Goal: Transaction & Acquisition: Obtain resource

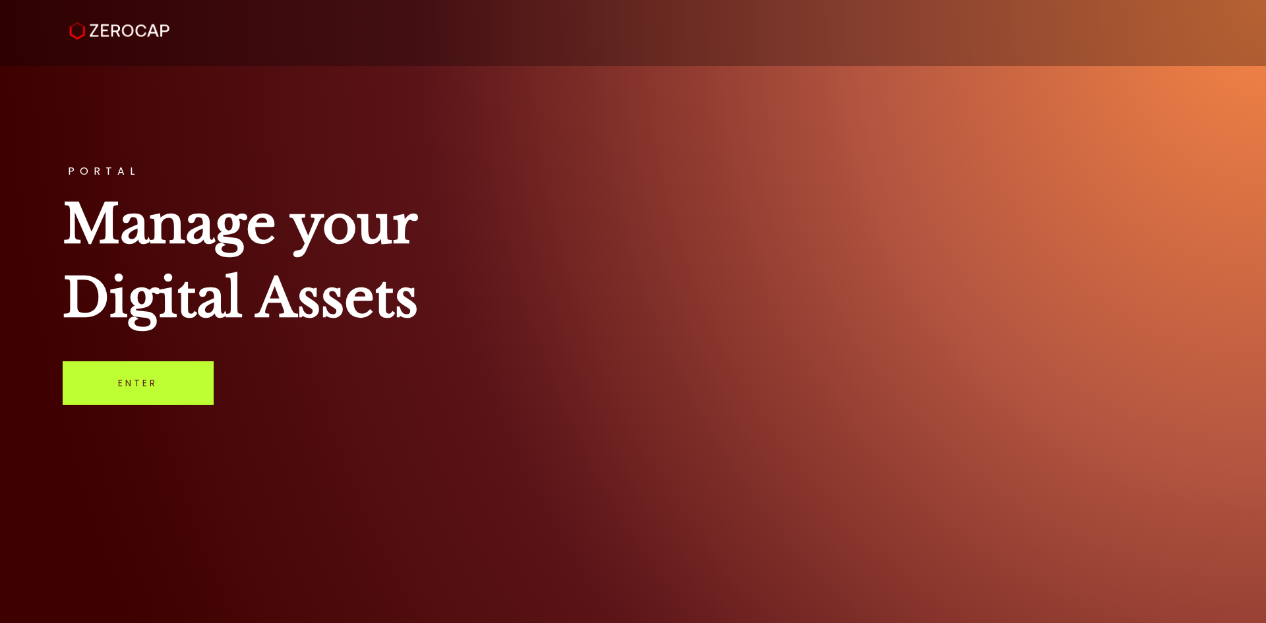
click at [152, 381] on link "Enter" at bounding box center [138, 383] width 151 height 44
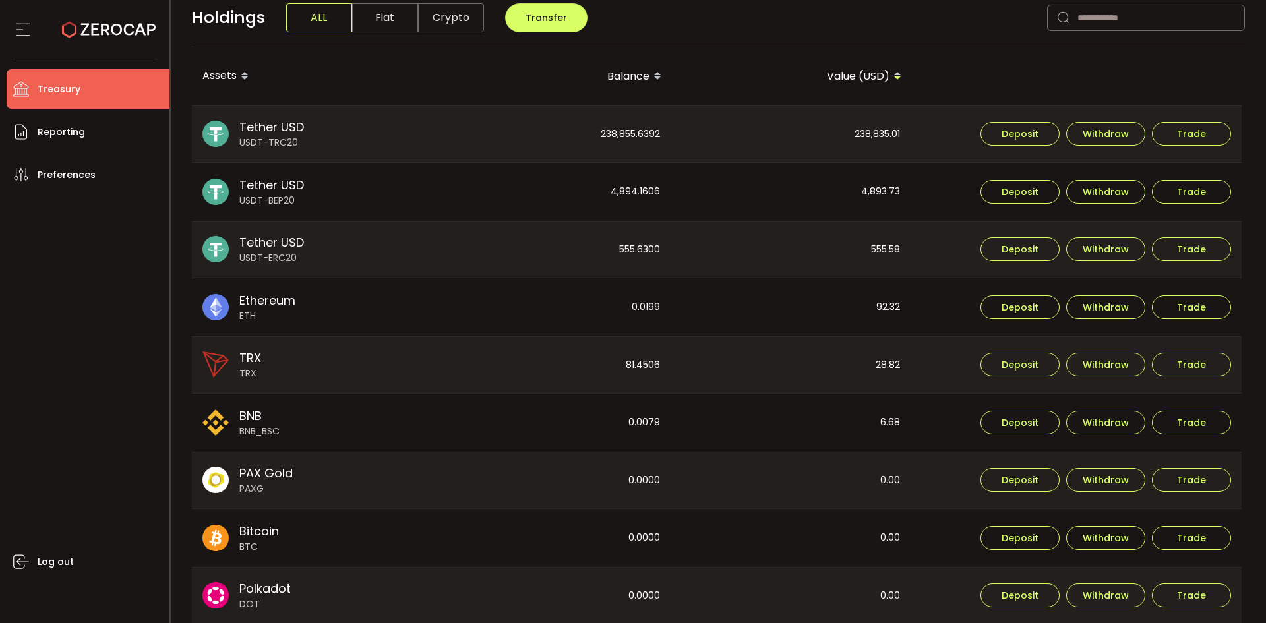
scroll to position [330, 0]
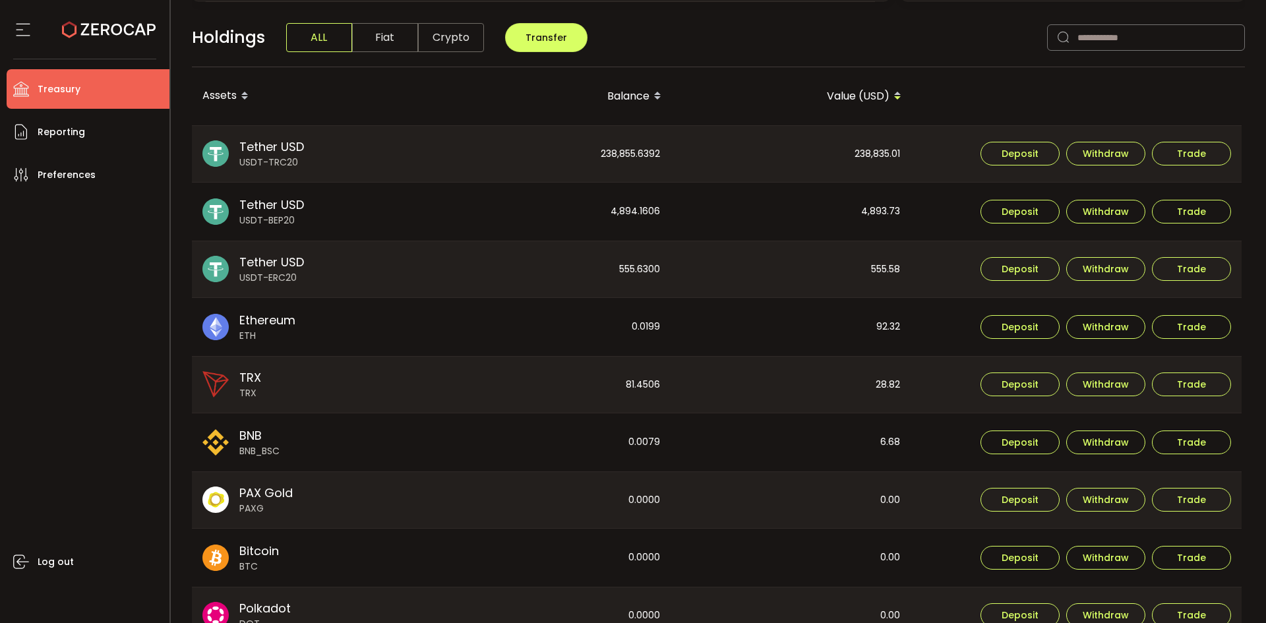
click at [854, 157] on div "238,835.01" at bounding box center [791, 154] width 239 height 57
copy div "238,835.01"
click at [879, 217] on div "4,893.73" at bounding box center [791, 212] width 239 height 58
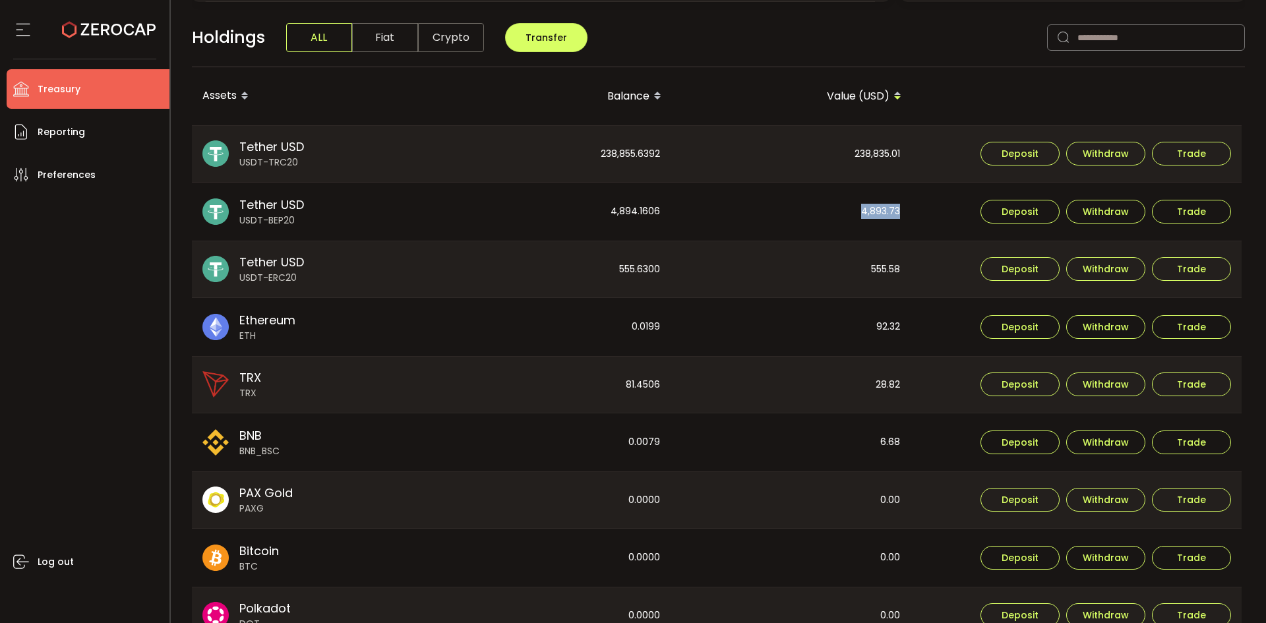
copy div "4,893.73"
click at [868, 266] on div "555.58" at bounding box center [791, 269] width 239 height 57
copy div "555.58"
click at [610, 163] on div "238,855.6392" at bounding box center [551, 154] width 239 height 57
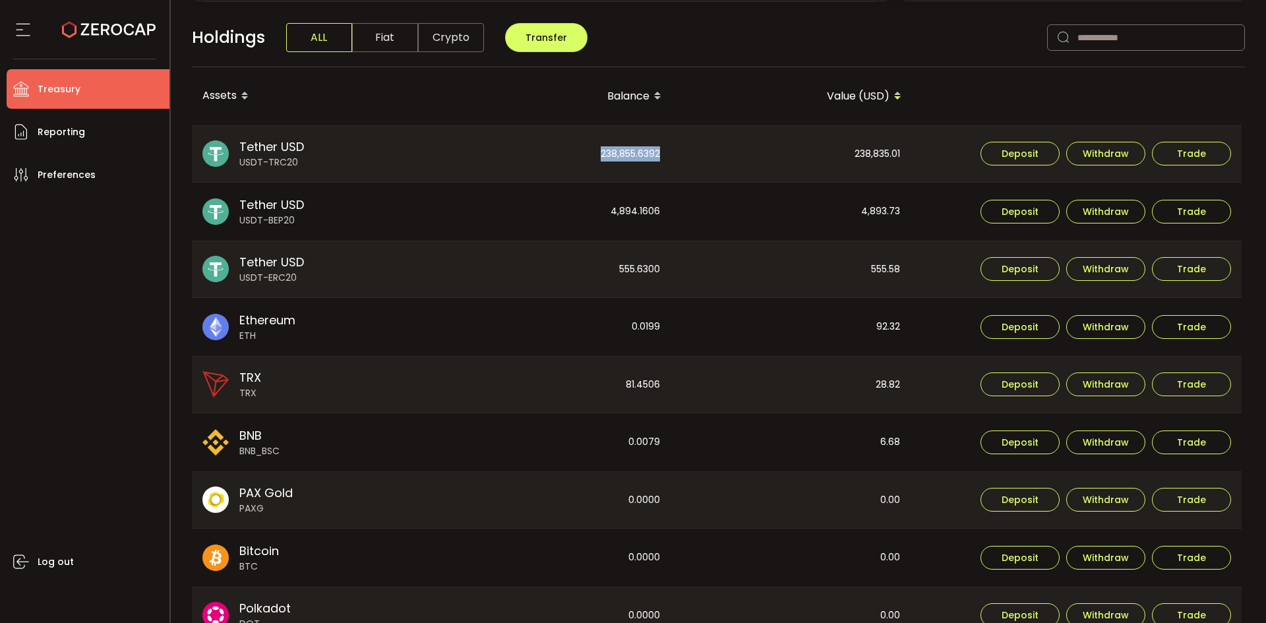
click at [610, 163] on div "238,855.6392" at bounding box center [551, 154] width 239 height 57
copy div "238,855.6392"
click at [616, 216] on div "4,894.1606" at bounding box center [551, 212] width 239 height 58
copy div "4,894.1606"
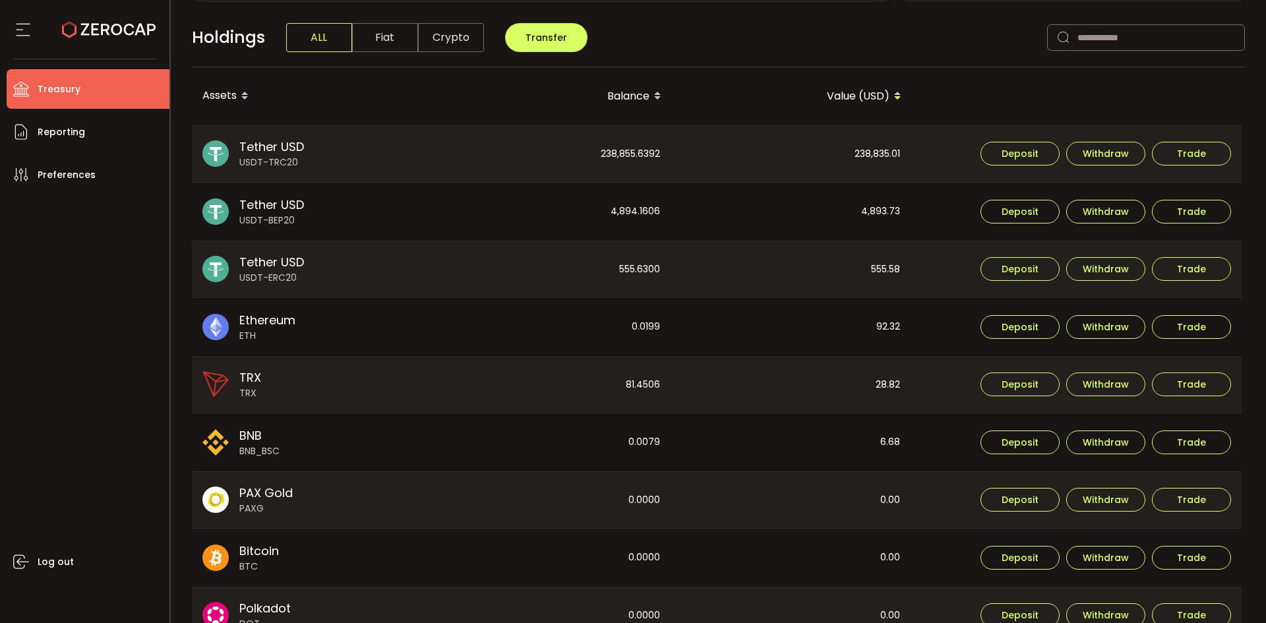
click at [635, 249] on div "555.6300" at bounding box center [551, 269] width 239 height 57
click at [640, 261] on div "555.6300" at bounding box center [551, 269] width 239 height 57
copy div "555.6300"
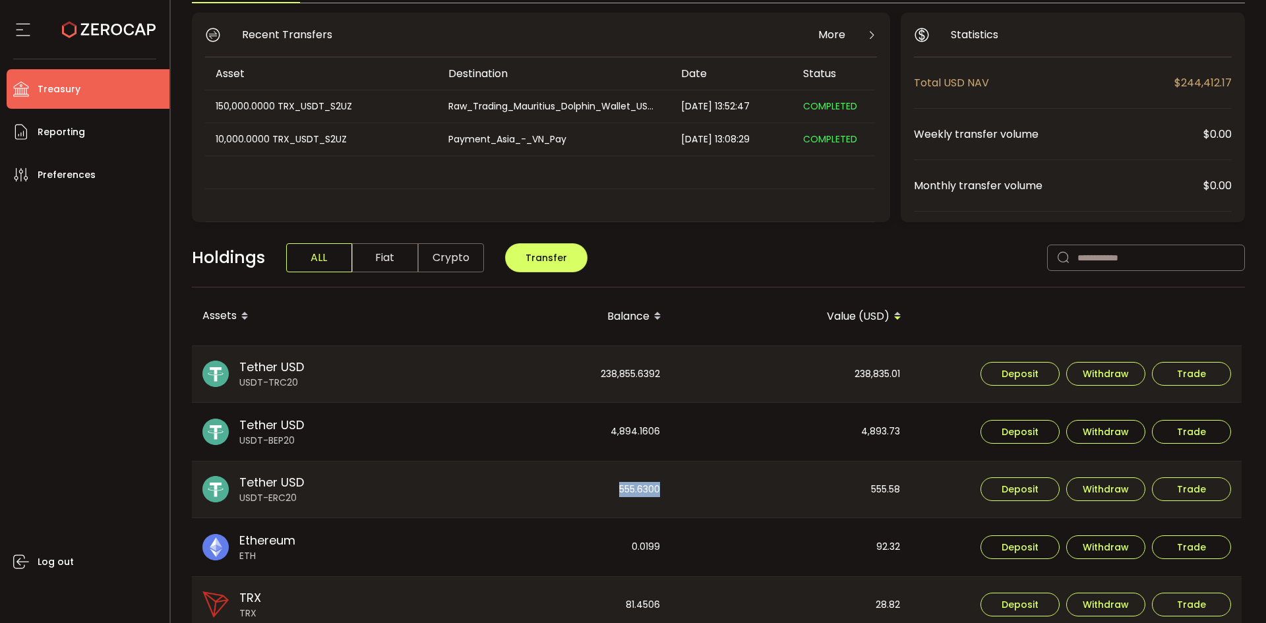
scroll to position [0, 0]
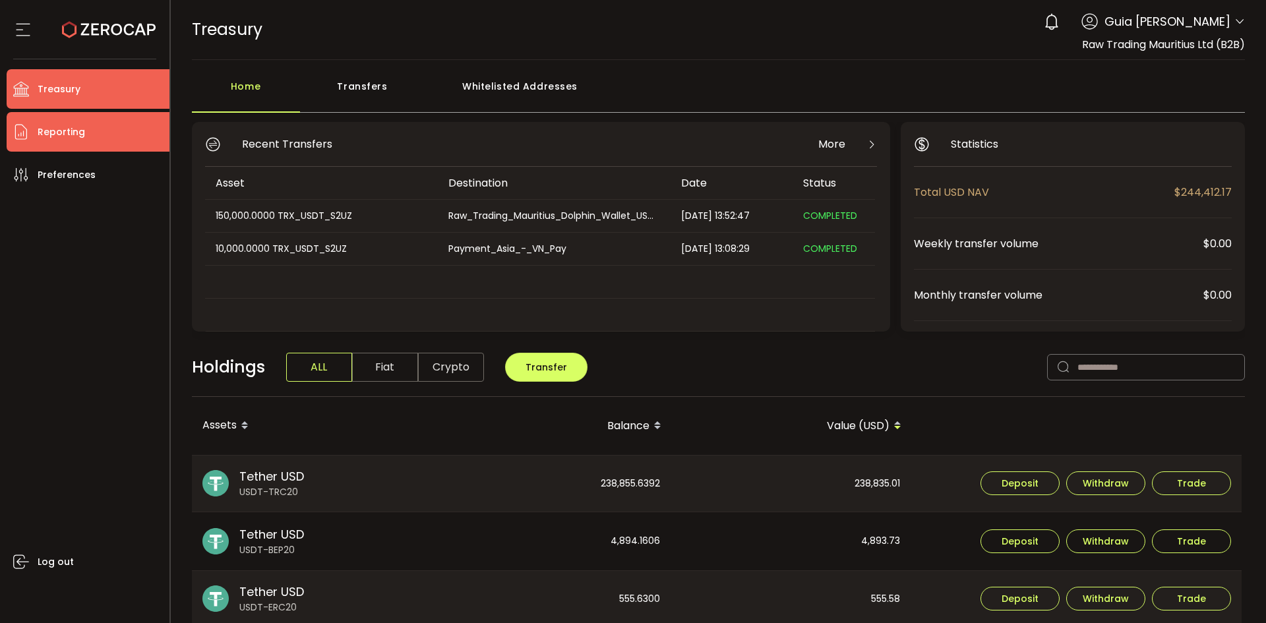
click at [92, 127] on li "Reporting" at bounding box center [88, 132] width 163 height 40
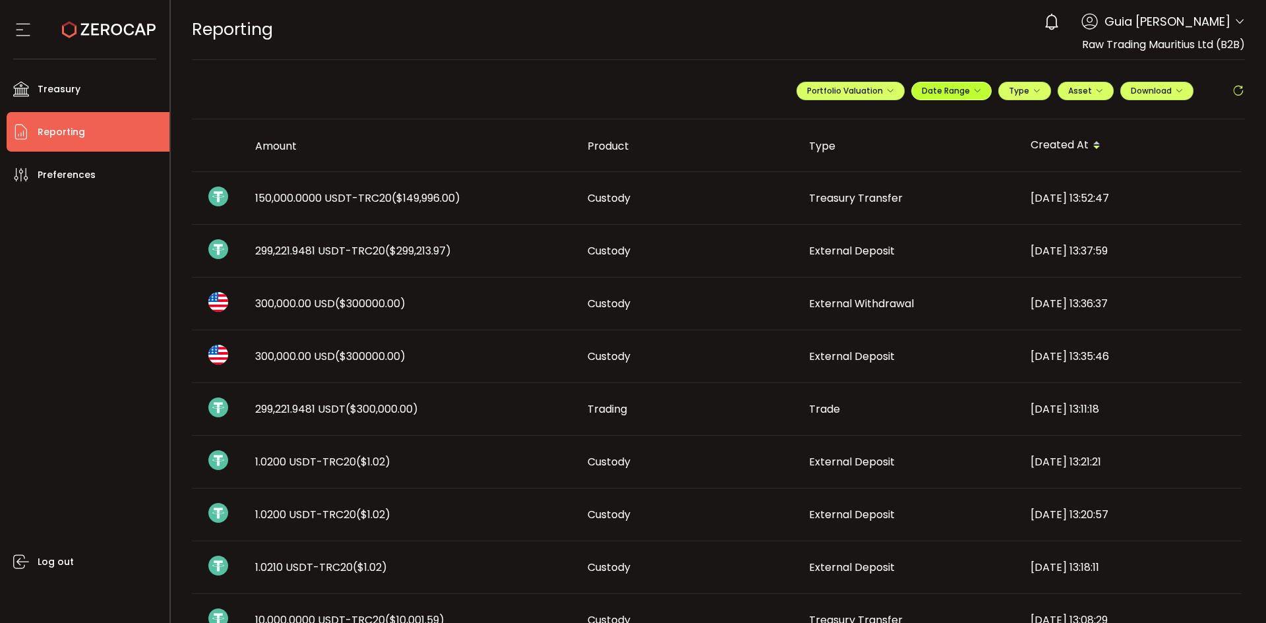
click at [940, 93] on span "Date Range" at bounding box center [951, 90] width 59 height 11
click at [865, 121] on icon at bounding box center [865, 117] width 16 height 13
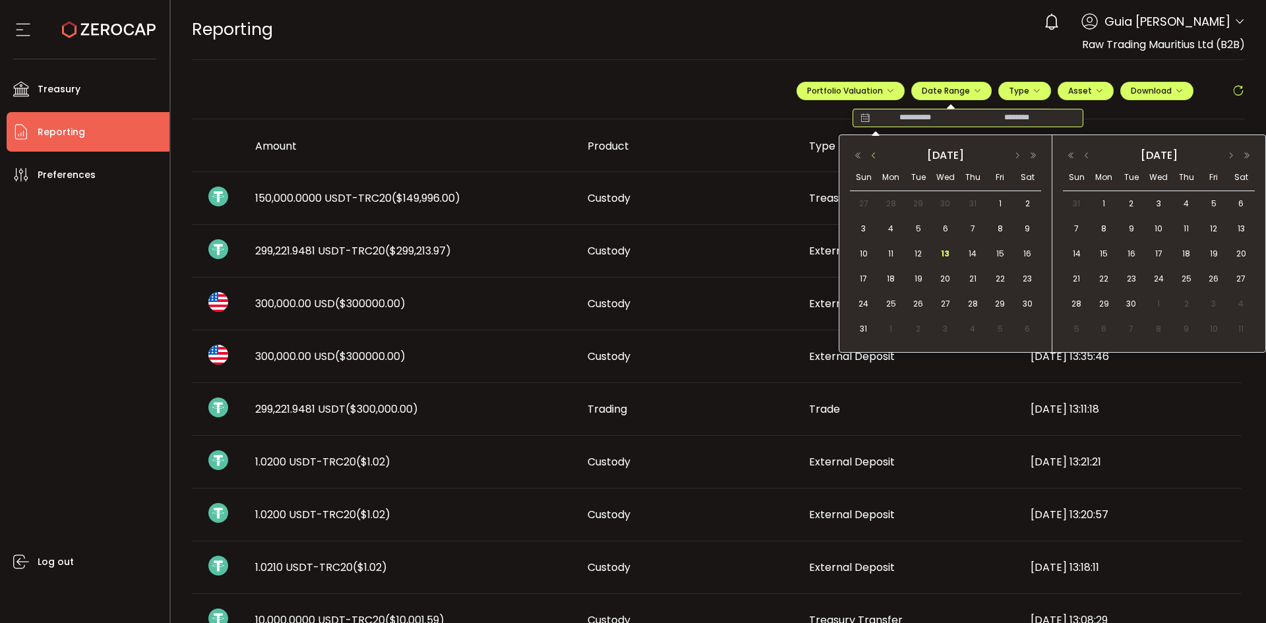
click at [874, 152] on button "button" at bounding box center [874, 155] width 16 height 9
click at [895, 303] on span "23" at bounding box center [891, 304] width 16 height 16
click at [893, 303] on span "23" at bounding box center [891, 304] width 16 height 16
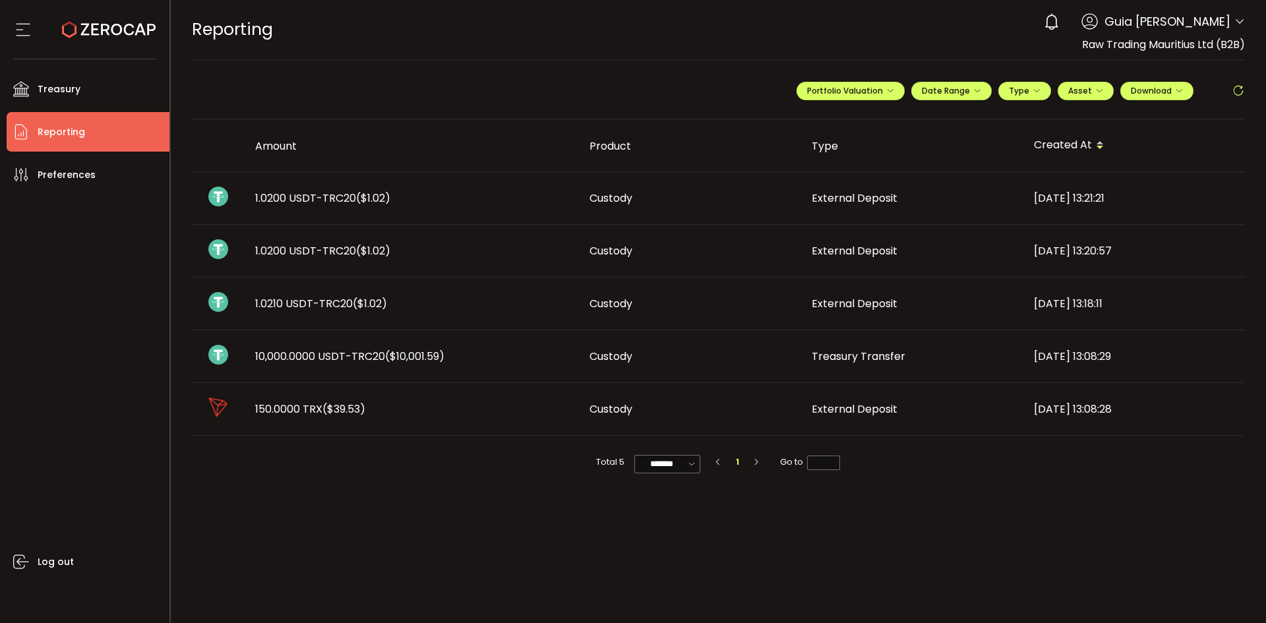
click at [1178, 80] on div "**********" at bounding box center [1021, 97] width 448 height 40
click at [1176, 83] on button "Download" at bounding box center [1157, 91] width 73 height 18
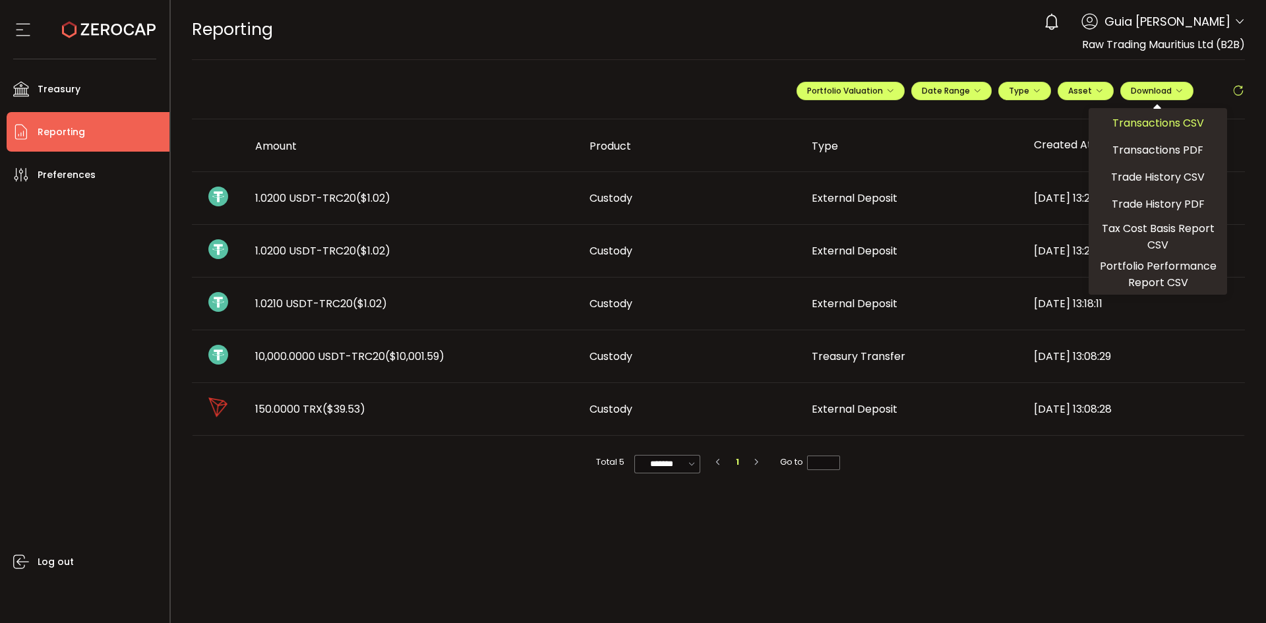
click at [1165, 125] on span "Transactions CSV" at bounding box center [1159, 123] width 92 height 16
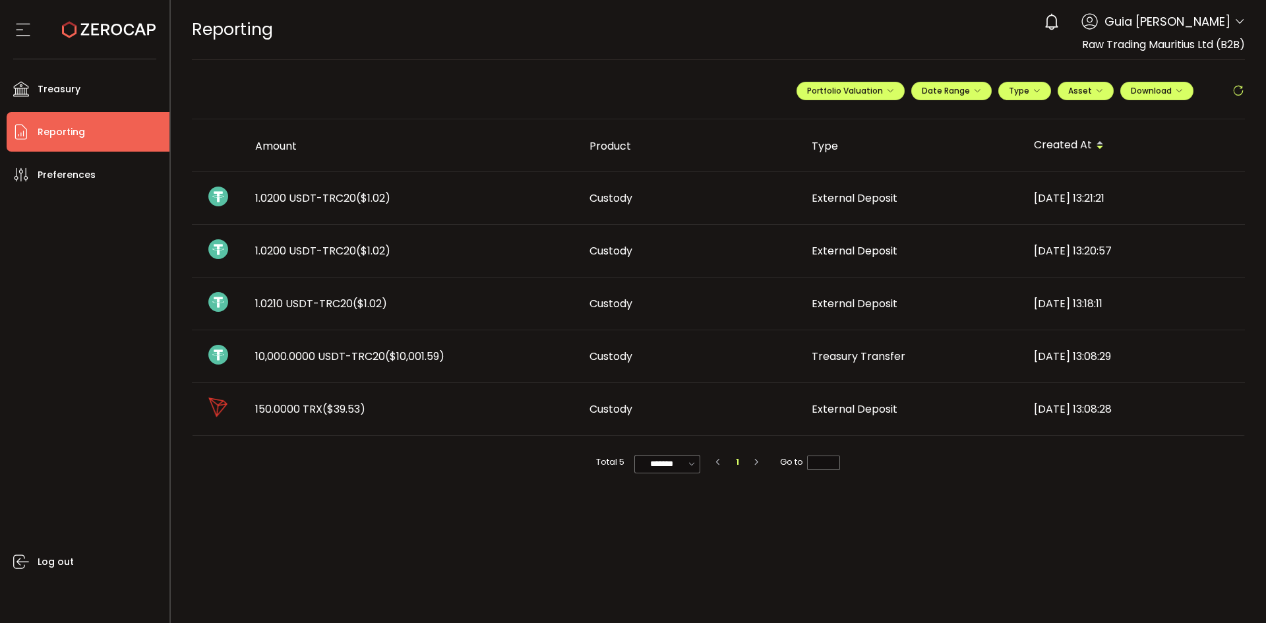
click at [1227, 20] on span "Guia Camille Valderama" at bounding box center [1168, 22] width 126 height 18
click at [1231, 22] on div "0 Guia Camille Valderama Account International Capital Markets Pty Ltd (ab7bf8)…" at bounding box center [1141, 21] width 208 height 29
click at [1241, 22] on icon at bounding box center [1240, 21] width 11 height 11
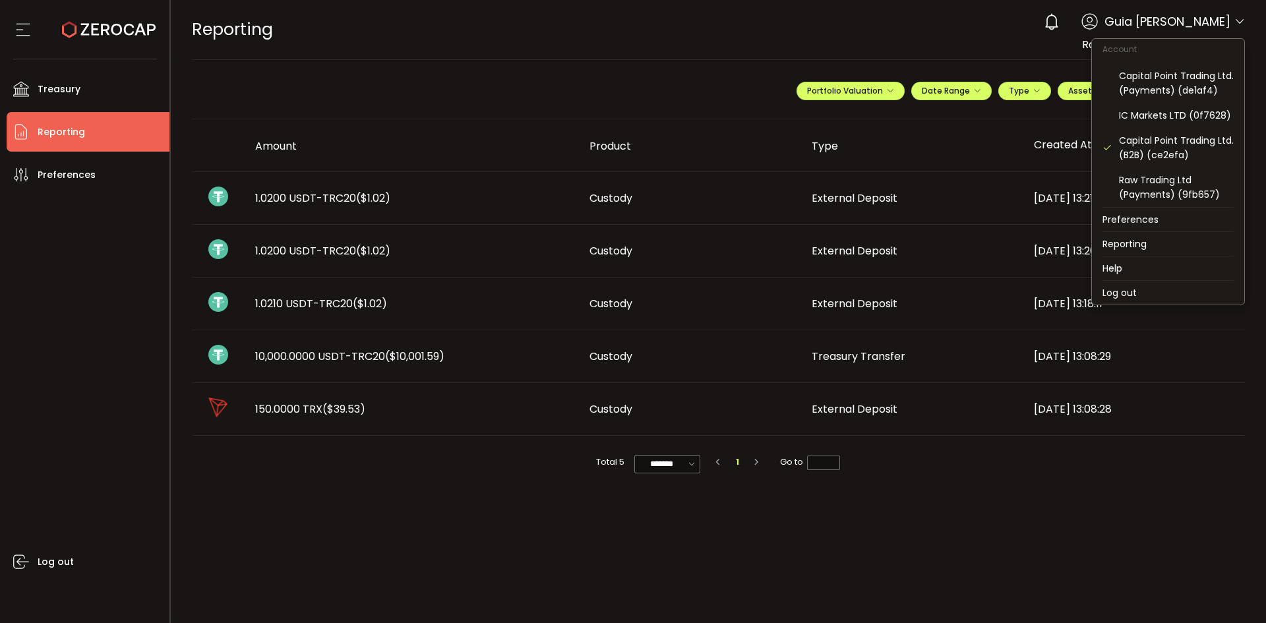
scroll to position [141, 0]
click at [1168, 71] on div "Capital Point Trading Ltd. (Payments) (de1af4)" at bounding box center [1176, 83] width 115 height 29
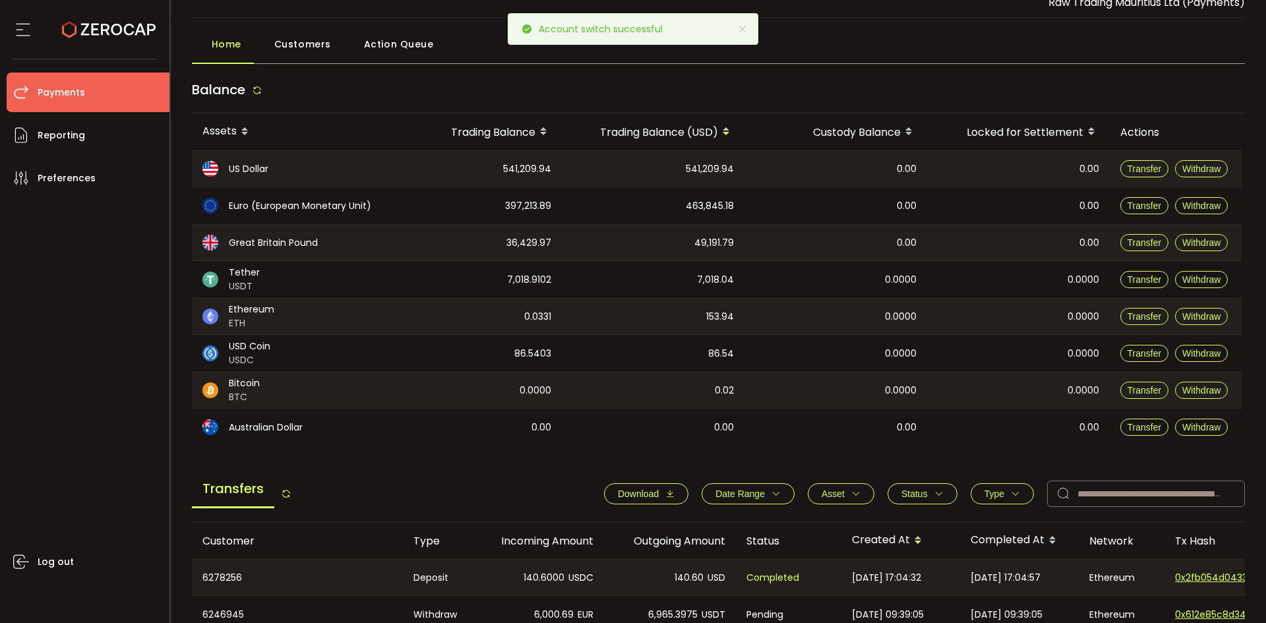
scroll to position [66, 0]
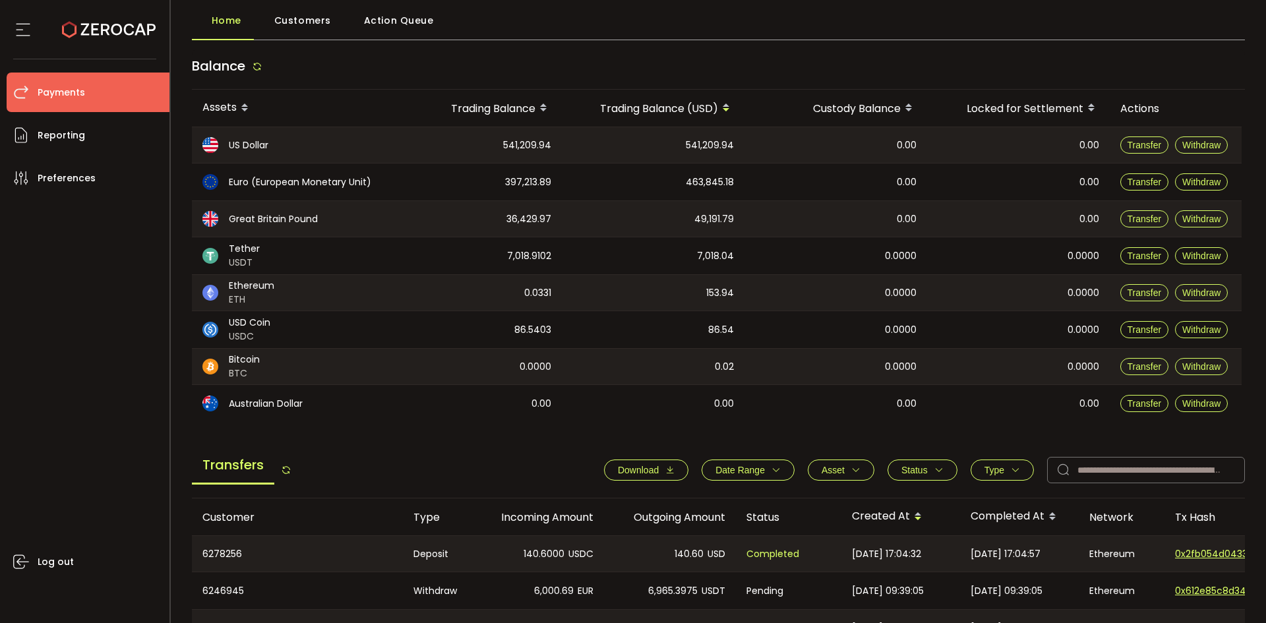
click at [631, 472] on span "Download" at bounding box center [638, 470] width 41 height 11
